Goal: Task Accomplishment & Management: Complete application form

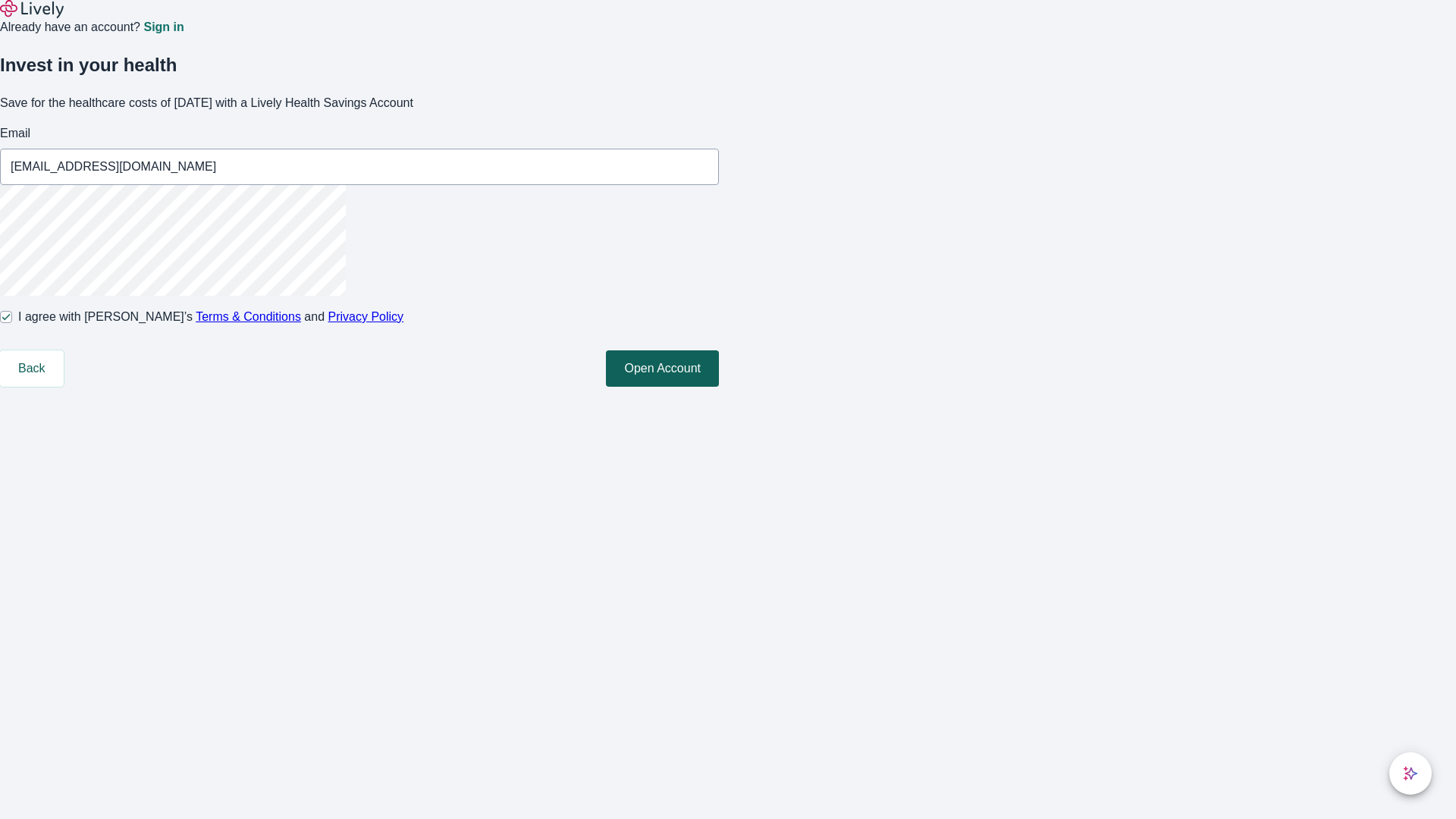
click at [719, 387] on button "Open Account" at bounding box center [662, 368] width 113 height 37
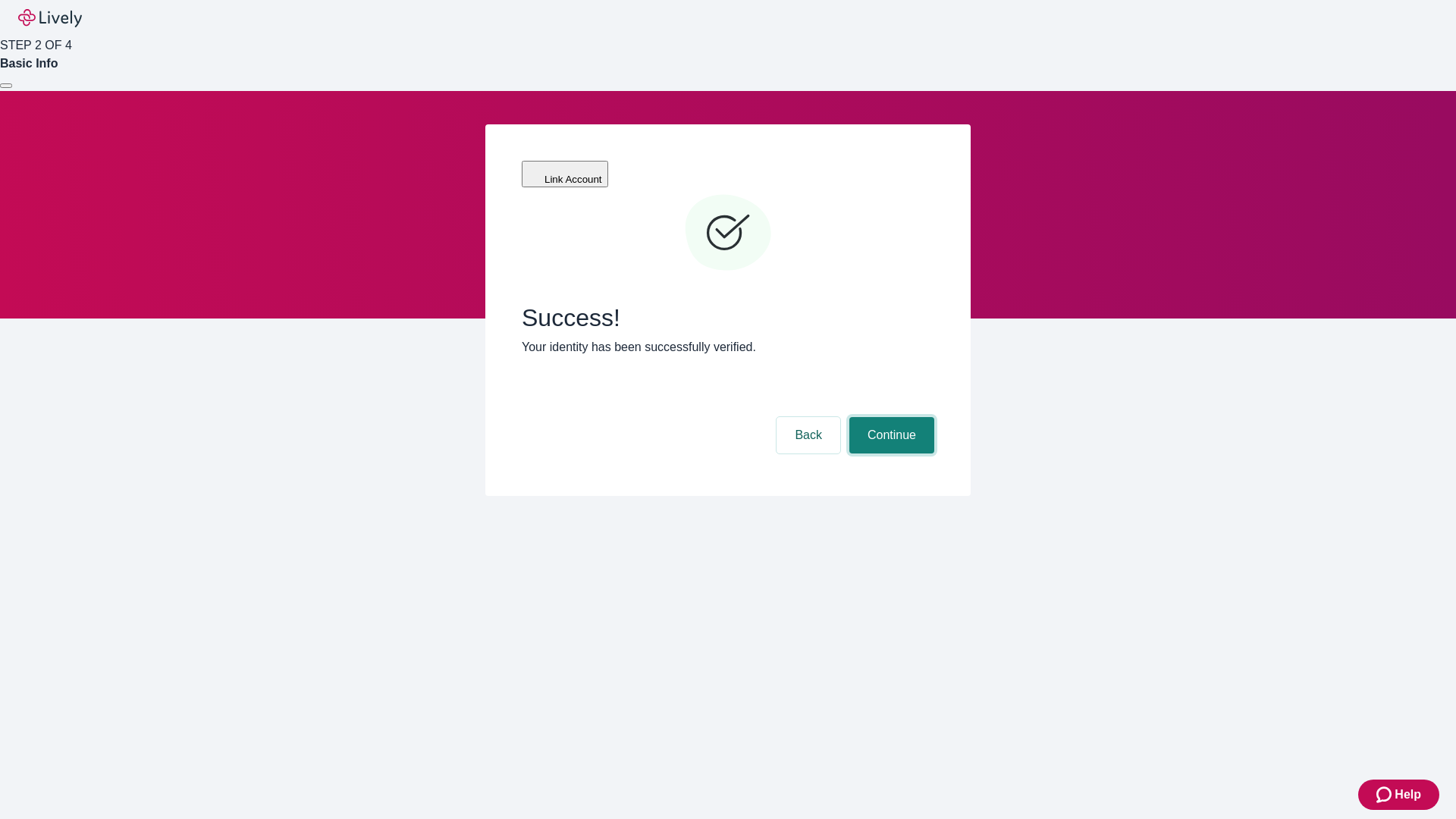
click at [890, 417] on button "Continue" at bounding box center [891, 435] width 85 height 37
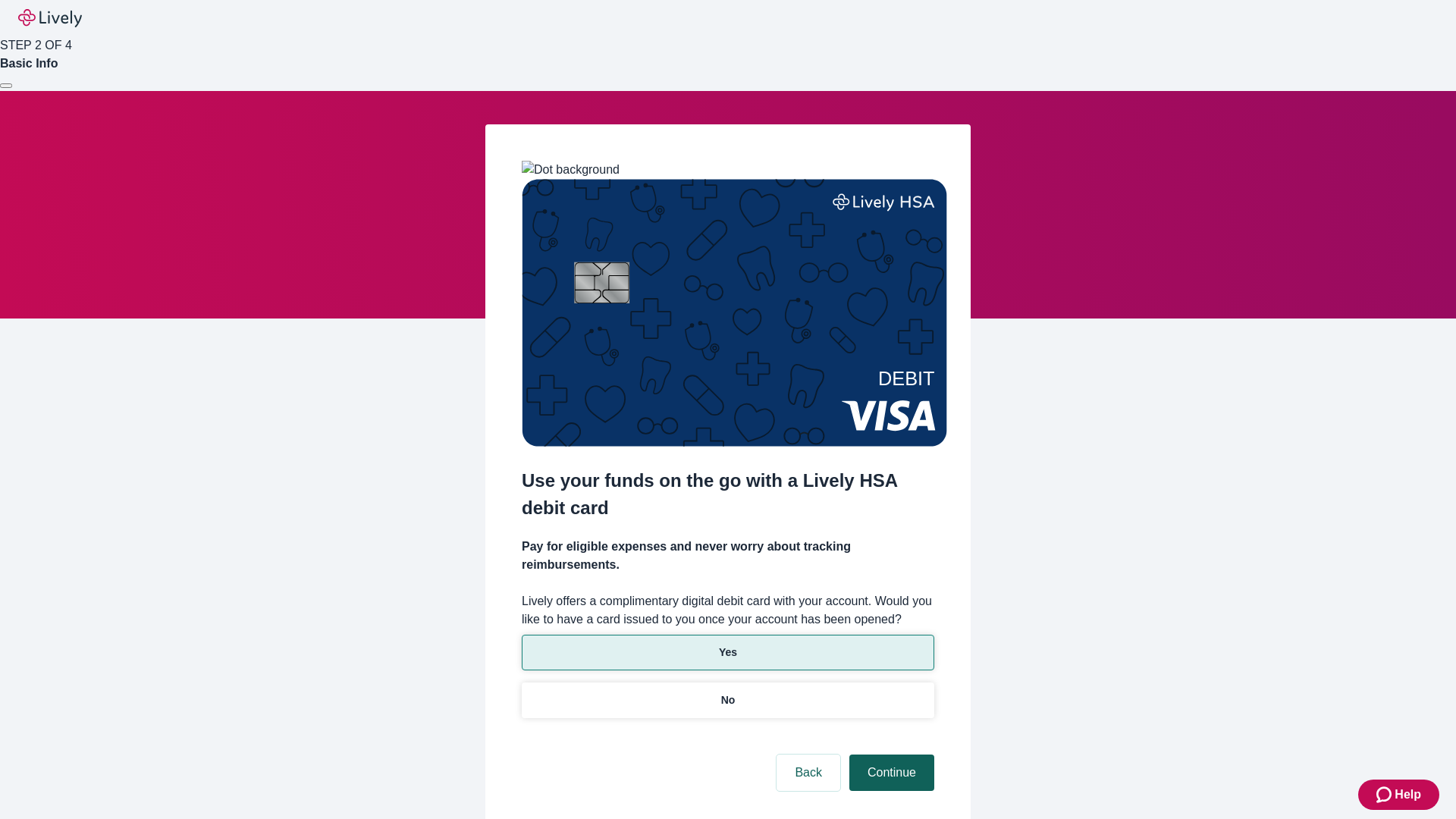
click at [727, 692] on p "No" at bounding box center [728, 700] width 14 height 16
click at [890, 754] on button "Continue" at bounding box center [891, 772] width 85 height 37
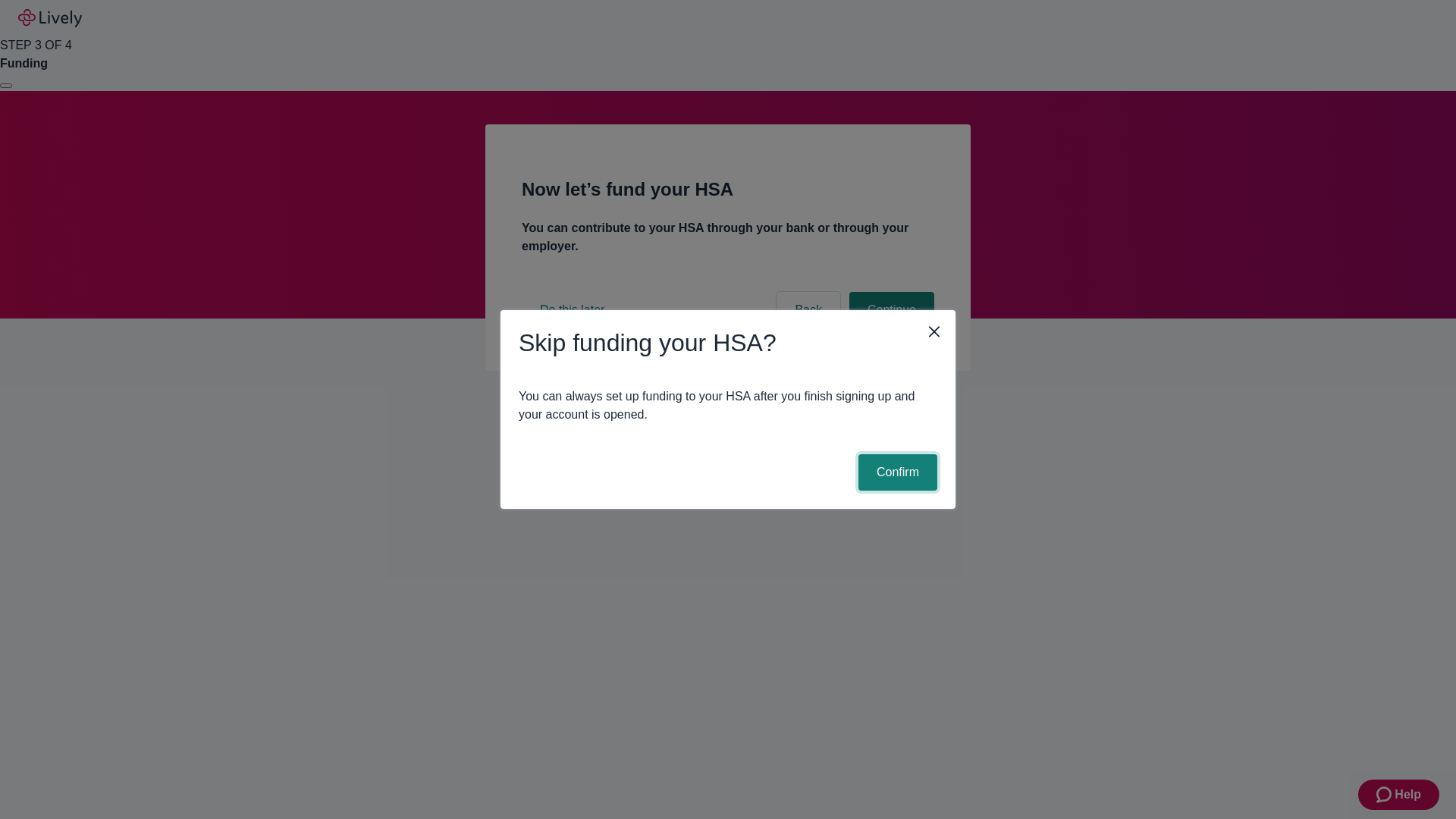
click at [896, 472] on button "Confirm" at bounding box center [898, 472] width 79 height 37
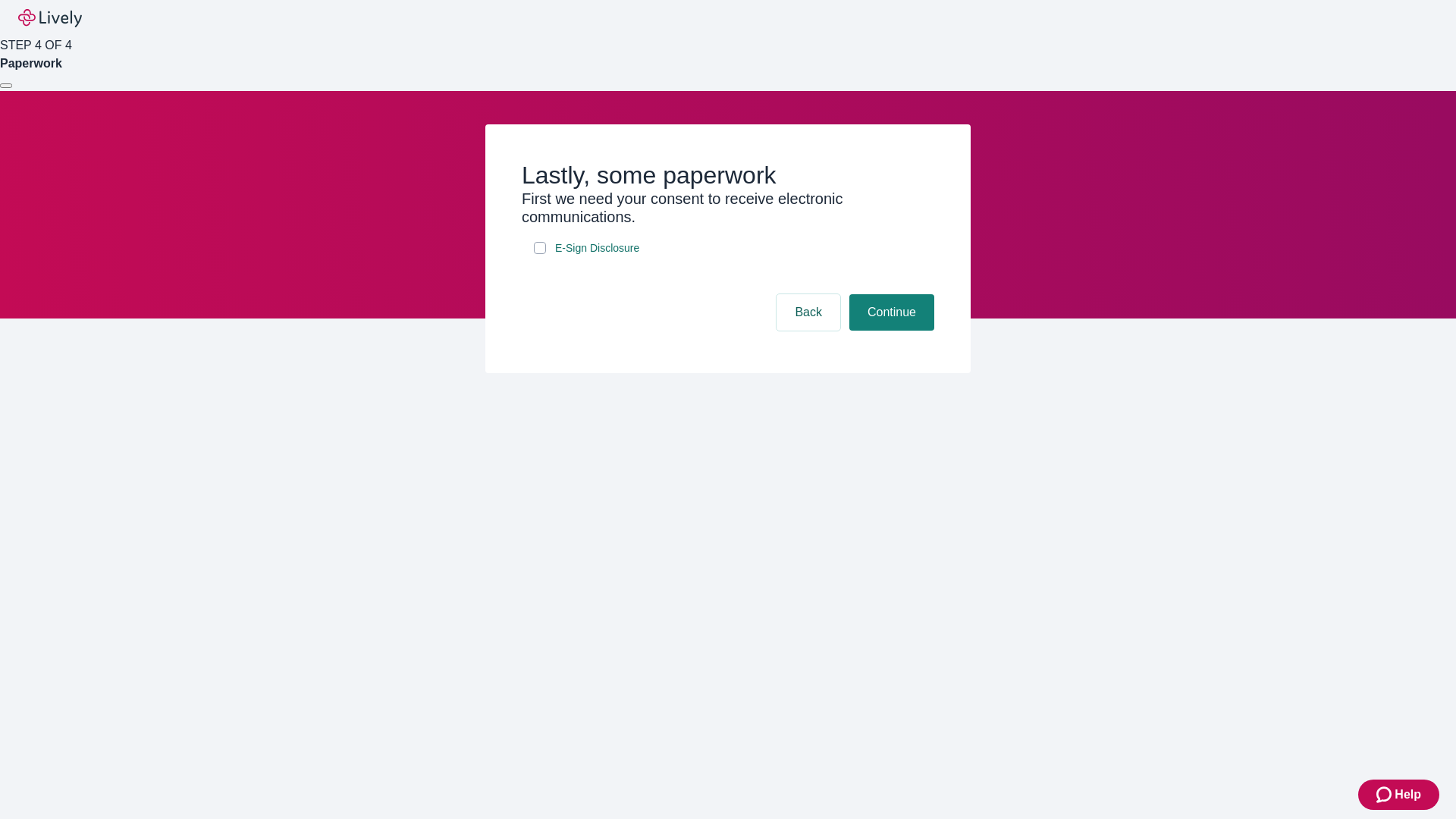
click at [540, 255] on input "E-Sign Disclosure" at bounding box center [539, 248] width 12 height 12
checkbox input "true"
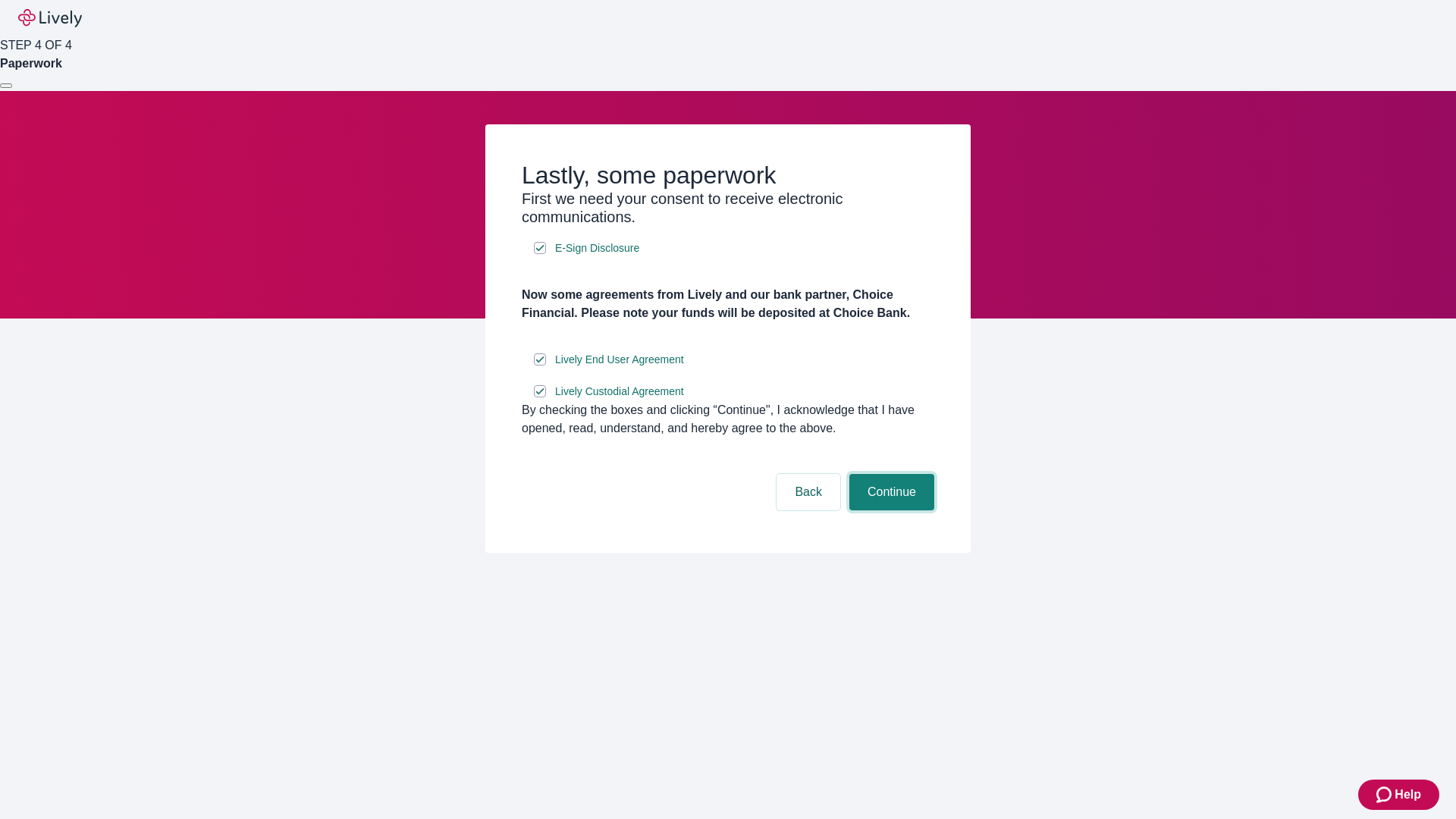
click at [890, 510] on button "Continue" at bounding box center [891, 492] width 85 height 37
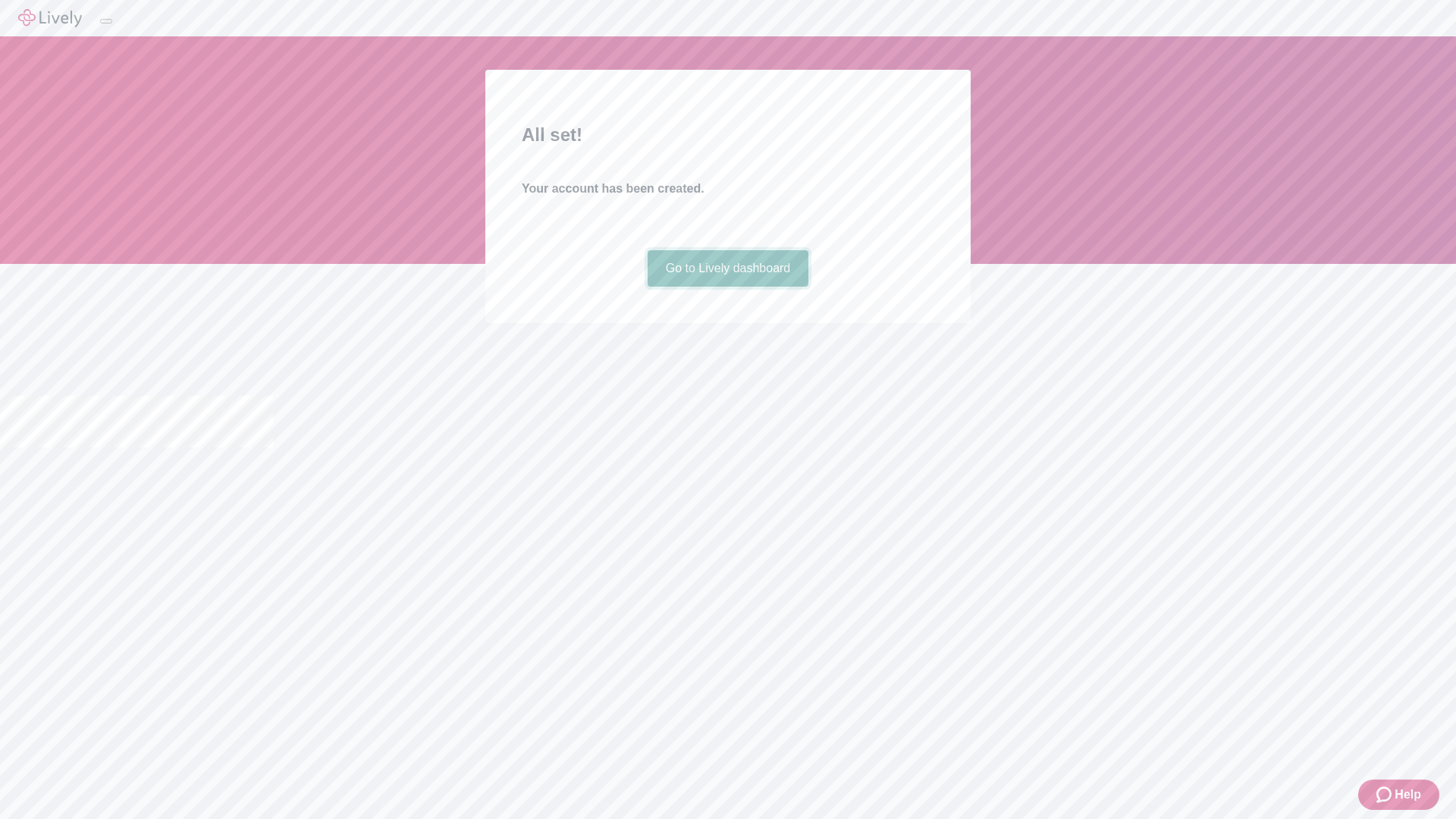
click at [727, 286] on link "Go to Lively dashboard" at bounding box center [729, 268] width 162 height 37
